Goal: Task Accomplishment & Management: Manage account settings

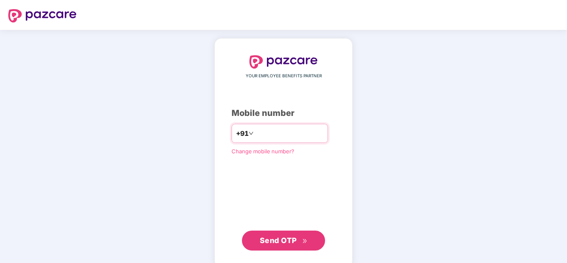
click at [253, 141] on div "+91" at bounding box center [280, 133] width 96 height 19
click at [255, 136] on input "number" at bounding box center [289, 133] width 68 height 13
type input "**********"
click at [279, 236] on span "Send OTP" at bounding box center [278, 240] width 37 height 9
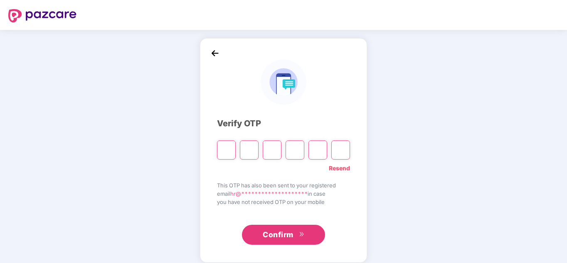
paste input "*"
type input "*"
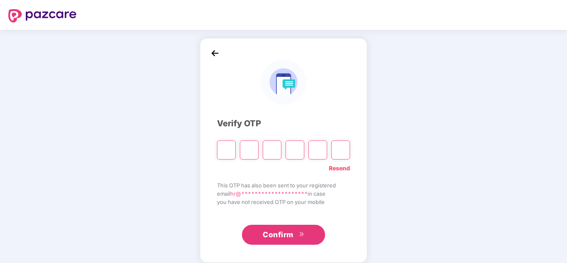
type input "*"
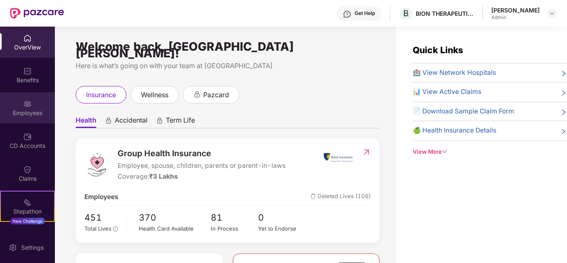
click at [28, 112] on div "Employees" at bounding box center [27, 113] width 55 height 8
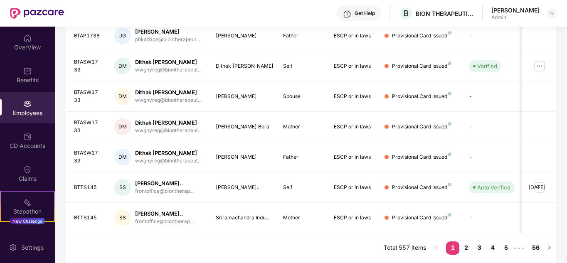
scroll to position [262, 0]
click at [493, 247] on link "4" at bounding box center [492, 248] width 13 height 12
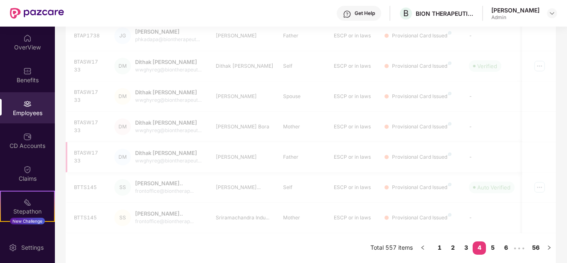
scroll to position [248, 0]
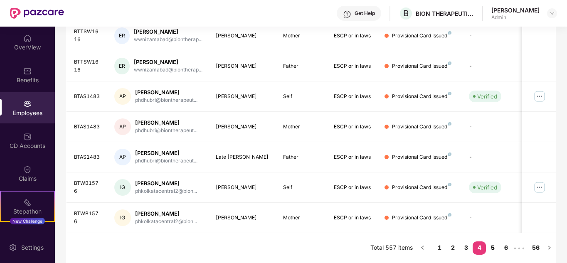
click at [492, 247] on link "5" at bounding box center [492, 248] width 13 height 12
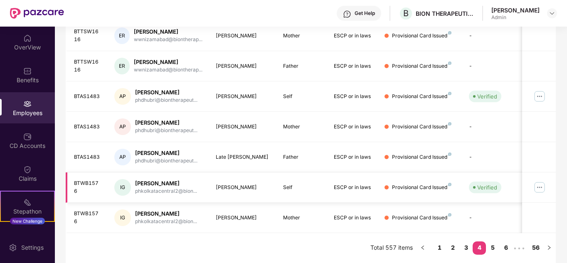
click at [538, 186] on img at bounding box center [539, 187] width 13 height 13
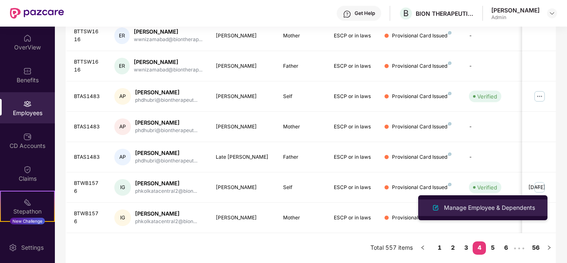
click at [489, 207] on div "Manage Employee & Dependents" at bounding box center [489, 207] width 94 height 9
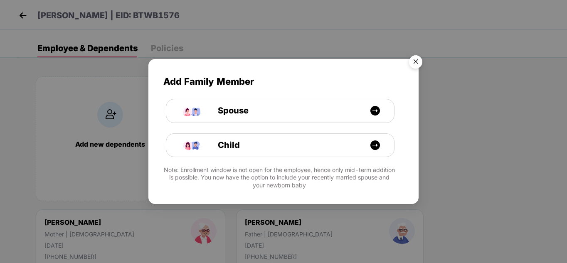
click at [417, 61] on img "Close" at bounding box center [415, 63] width 23 height 23
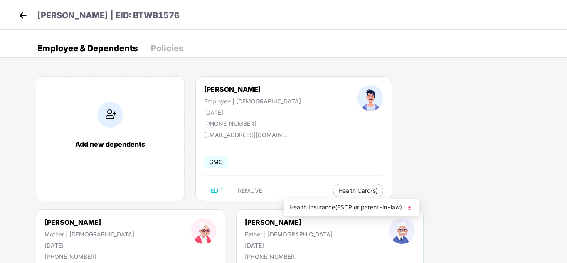
click at [414, 206] on img at bounding box center [409, 208] width 8 height 8
click at [20, 14] on img at bounding box center [23, 15] width 12 height 12
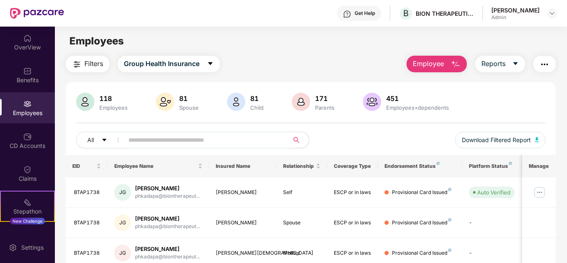
click at [28, 105] on img at bounding box center [27, 104] width 8 height 8
